Goal: Task Accomplishment & Management: Use online tool/utility

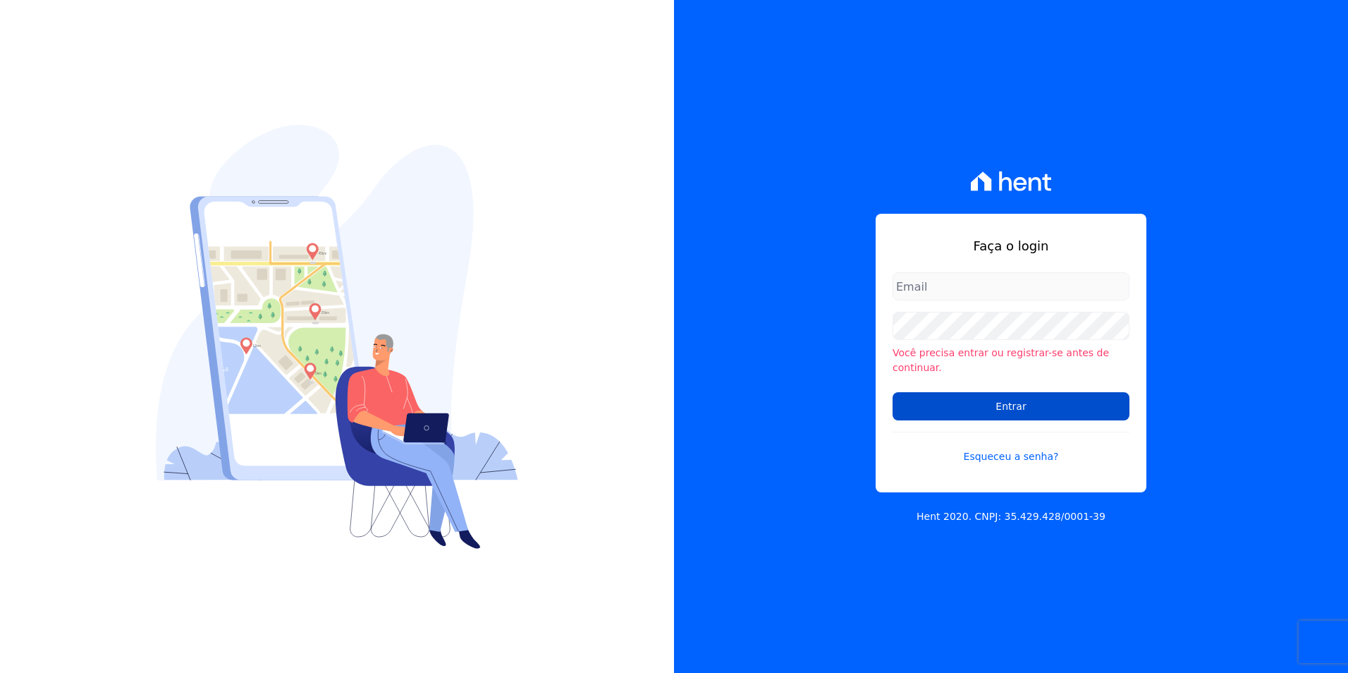
type input "[PERSON_NAME][EMAIL_ADDRESS][PERSON_NAME][DOMAIN_NAME]"
click at [1009, 403] on input "Entrar" at bounding box center [1011, 406] width 237 height 28
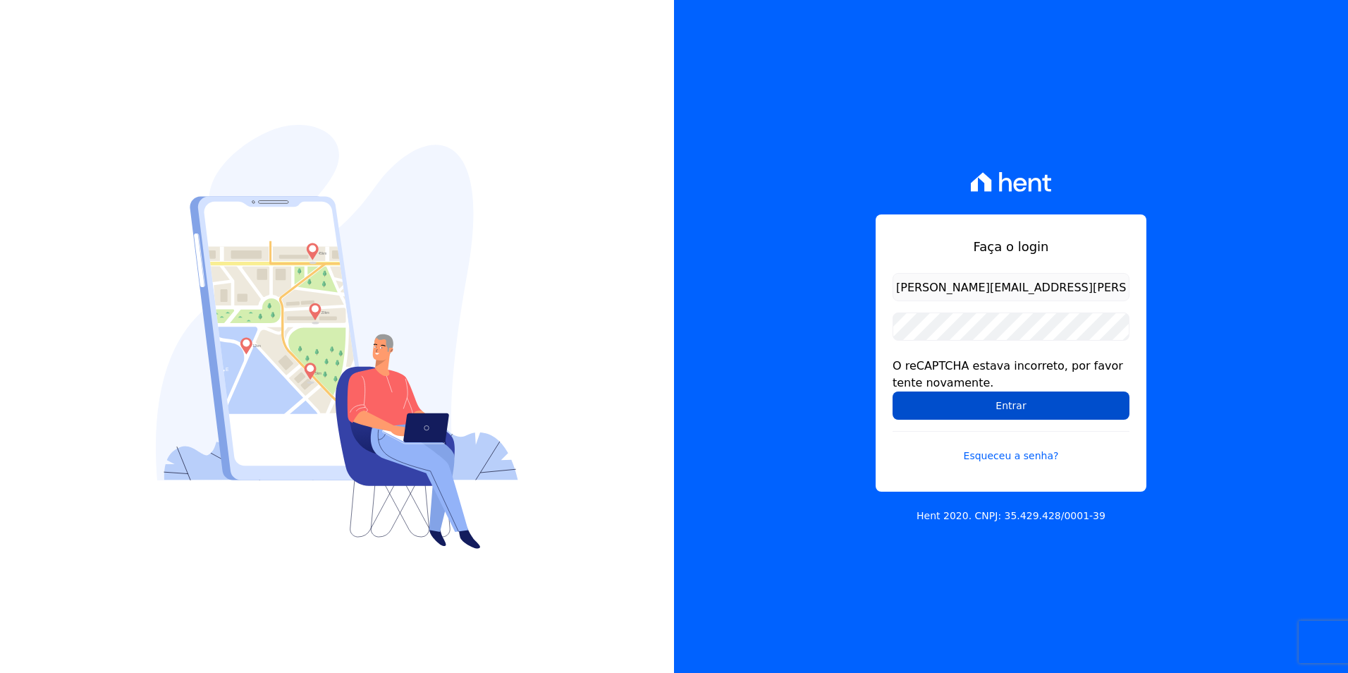
drag, startPoint x: 0, startPoint y: 0, endPoint x: 1004, endPoint y: 396, distance: 1078.9
click at [1004, 397] on input "Entrar" at bounding box center [1011, 405] width 237 height 28
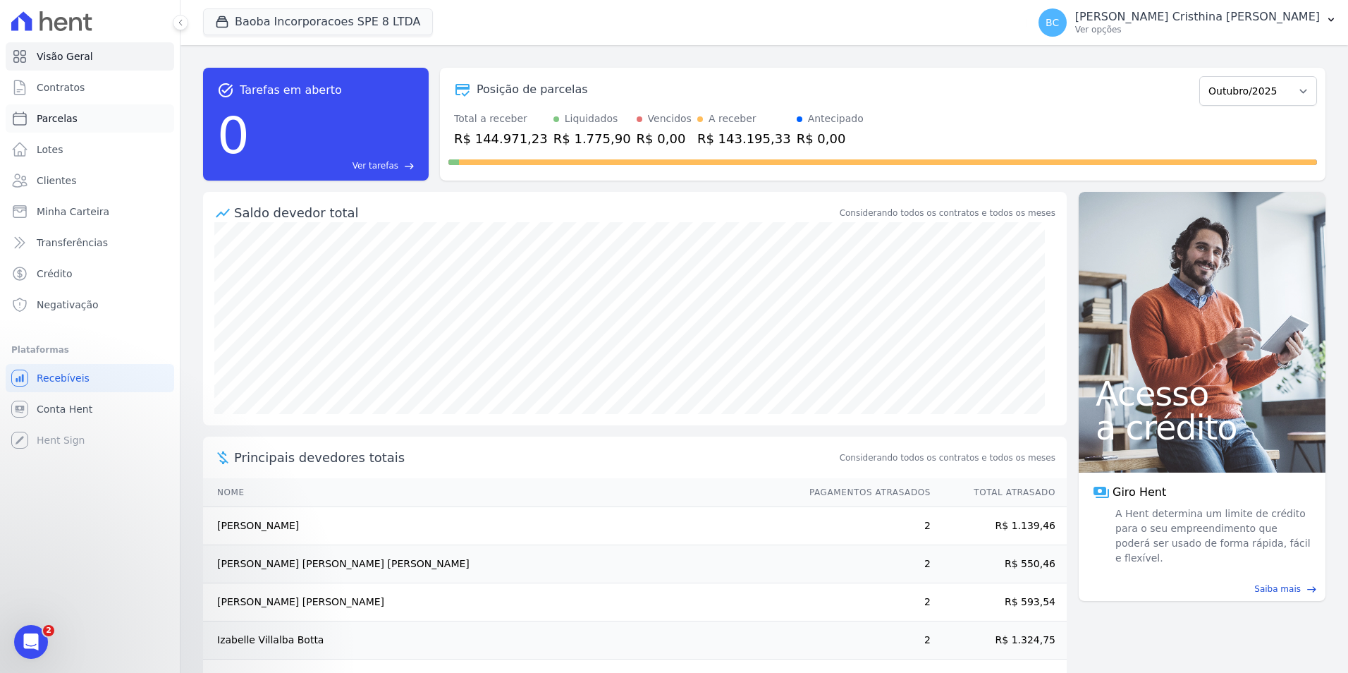
click at [68, 114] on span "Parcelas" at bounding box center [57, 118] width 41 height 14
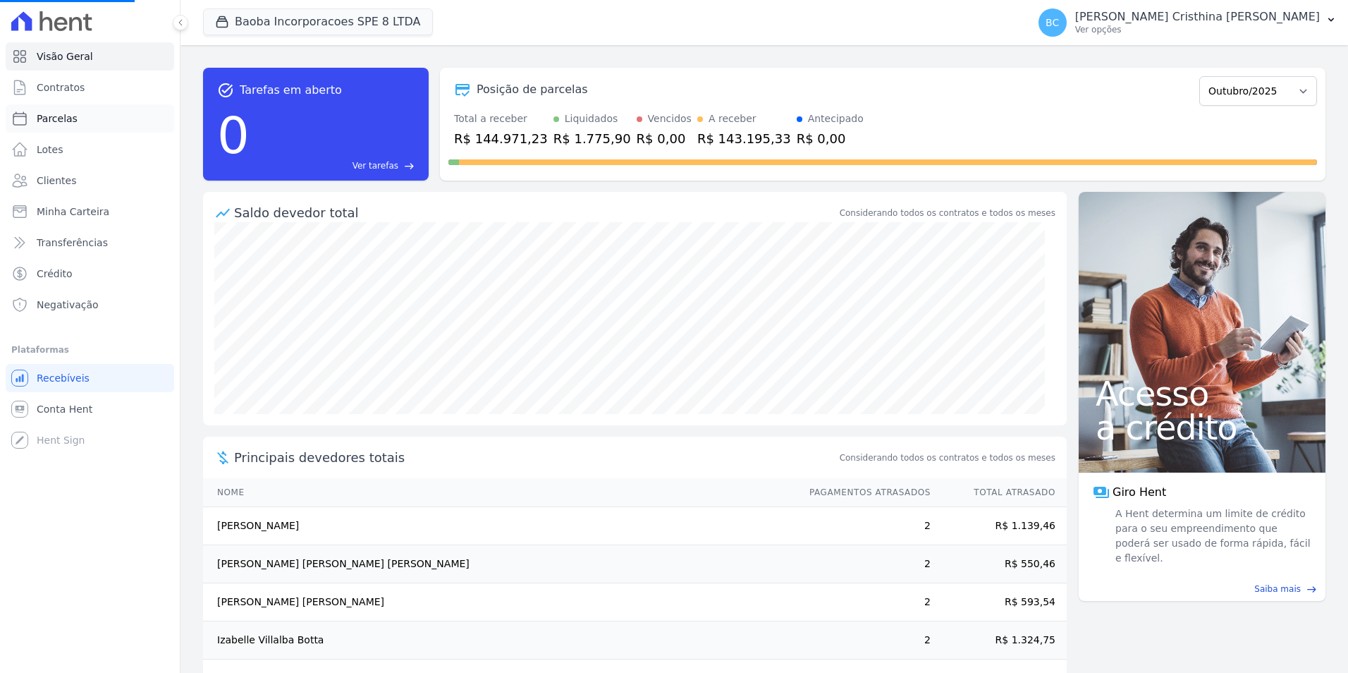
select select
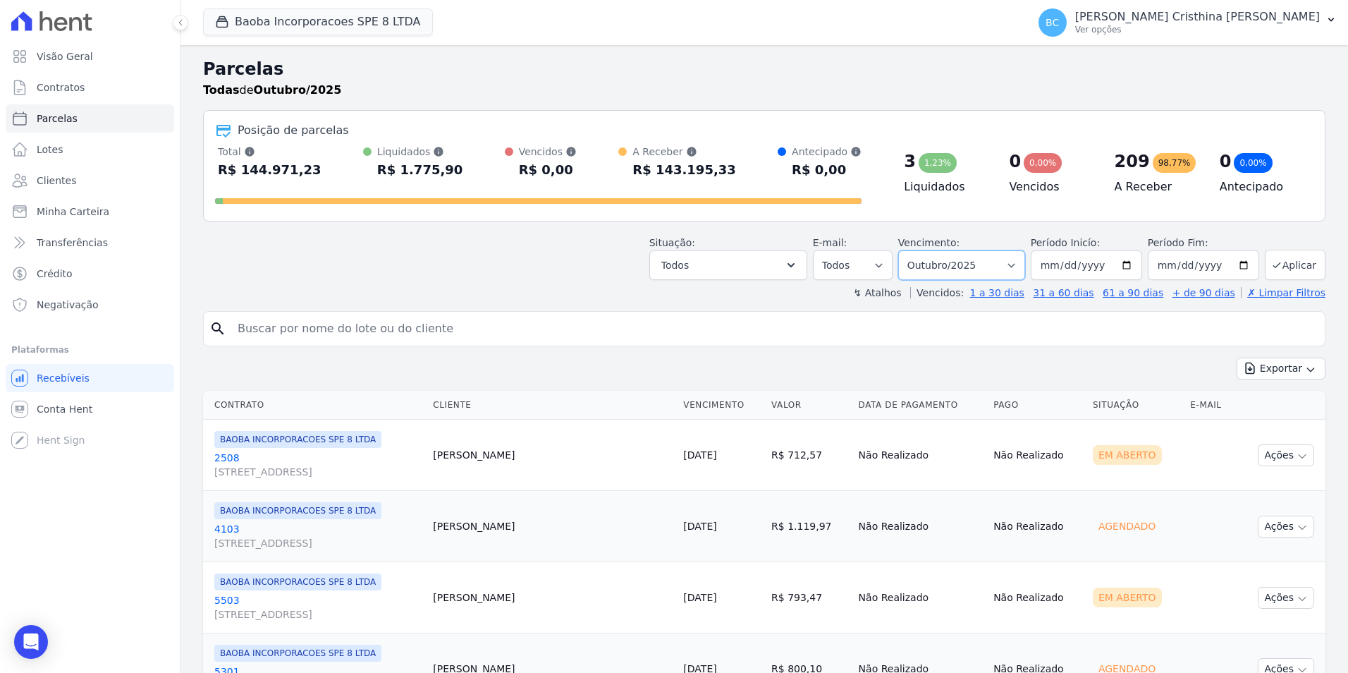
click at [1013, 264] on select "Filtrar por período ──────── Todos os meses Março/2025 Abril/2025 Maio/2025 Jun…" at bounding box center [961, 265] width 127 height 30
select select "09/2025"
click at [908, 250] on select "Filtrar por período ──────── Todos os meses Março/2025 Abril/2025 Maio/2025 Jun…" at bounding box center [961, 265] width 127 height 30
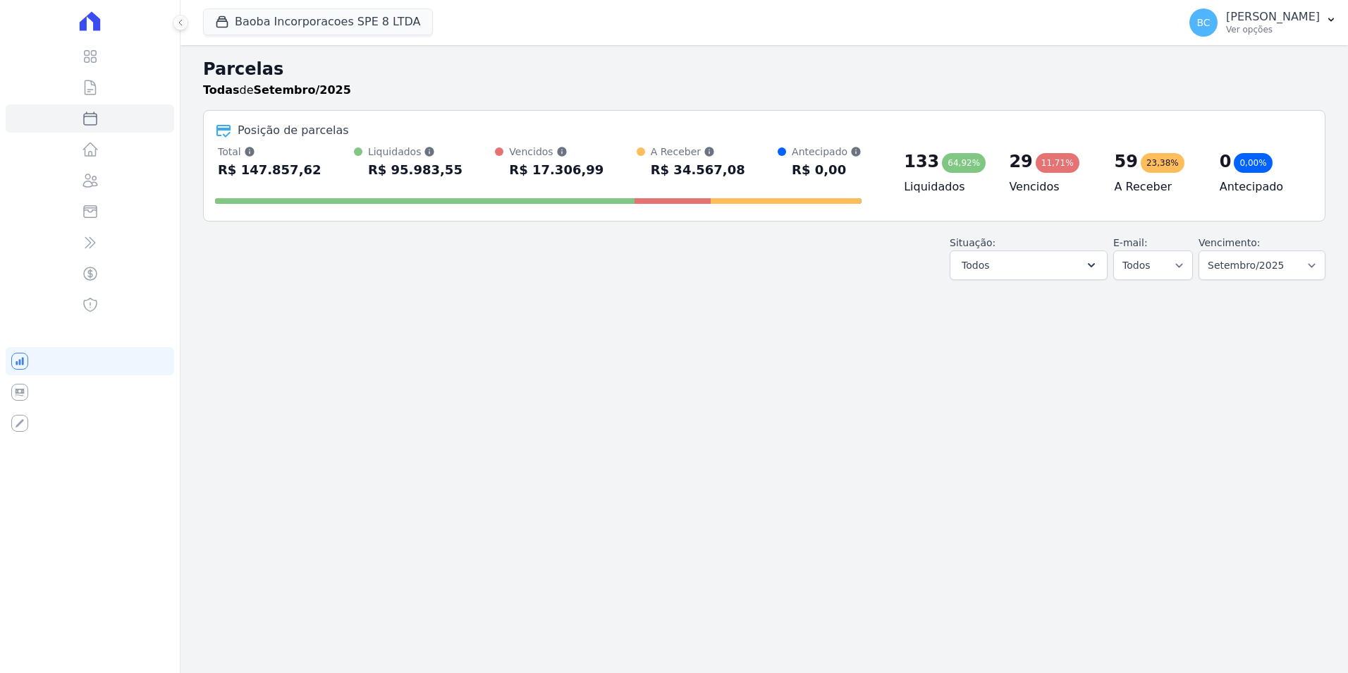
select select
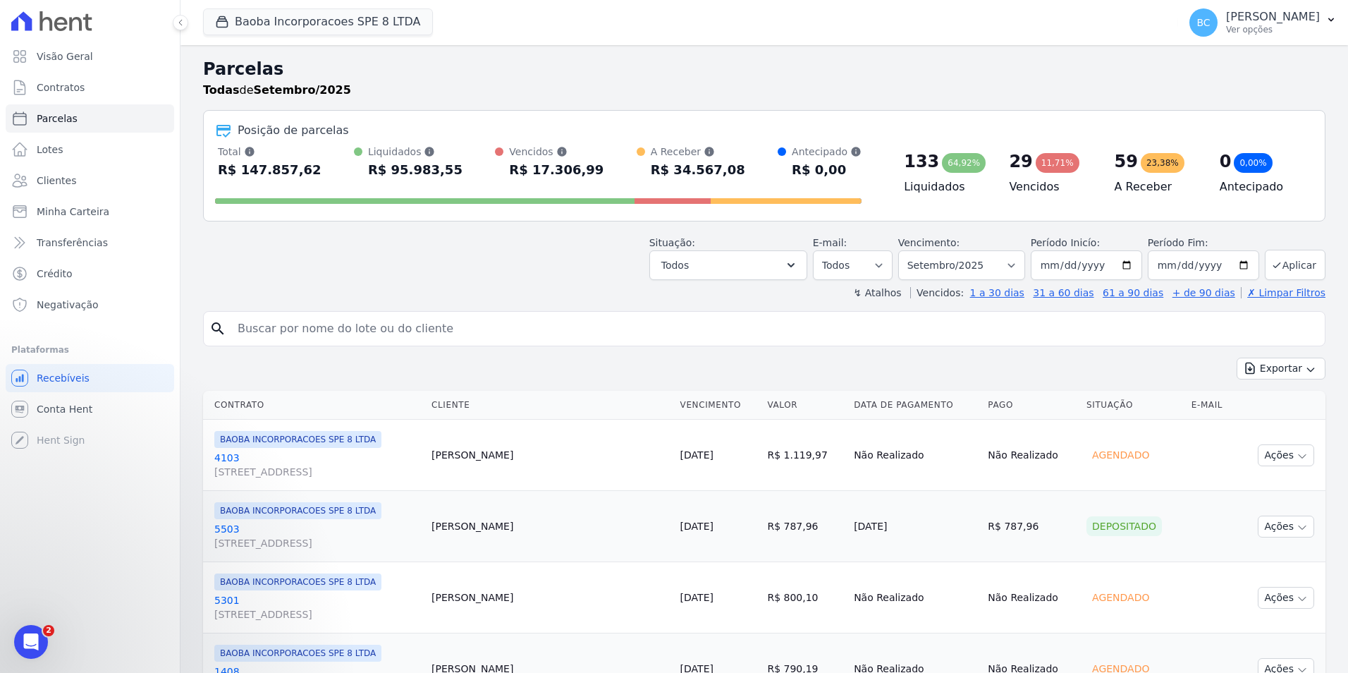
click at [1030, 188] on h4 "Vencidos" at bounding box center [1050, 186] width 83 height 17
click at [1215, 88] on div "Todas de Setembro/2025" at bounding box center [764, 90] width 1123 height 17
click at [511, 152] on div "Vencidos Soma das parcelas vencidas, sem considerar valor de juros moratório e …" at bounding box center [556, 152] width 94 height 14
click at [1226, 31] on p "Ver opções" at bounding box center [1273, 29] width 94 height 11
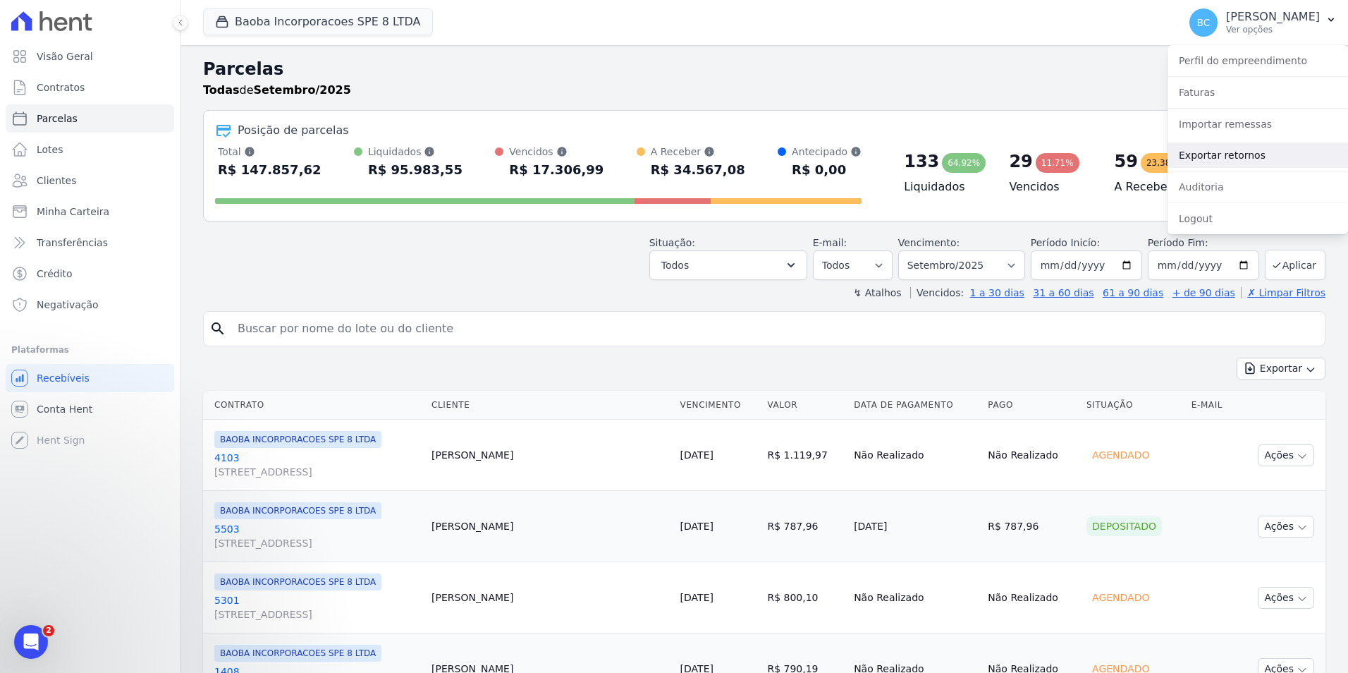
click at [1209, 154] on link "Exportar retornos" at bounding box center [1258, 154] width 181 height 25
